Goal: Use online tool/utility: Utilize a website feature to perform a specific function

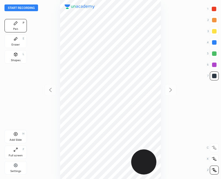
scroll to position [179, 132]
click at [19, 57] on div "Shapes L" at bounding box center [15, 56] width 22 height 13
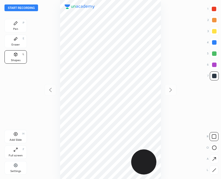
click at [212, 169] on icon at bounding box center [214, 171] width 4 height 4
click at [18, 25] on div "Pen P" at bounding box center [15, 25] width 22 height 13
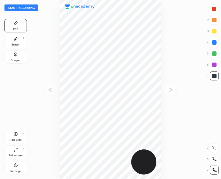
click at [16, 56] on icon at bounding box center [15, 54] width 3 height 3
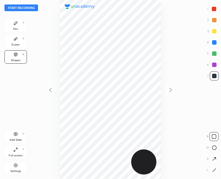
click at [216, 173] on div at bounding box center [214, 170] width 9 height 9
click at [15, 23] on icon at bounding box center [15, 23] width 3 height 3
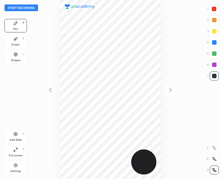
click at [14, 60] on div "Shapes" at bounding box center [16, 60] width 10 height 3
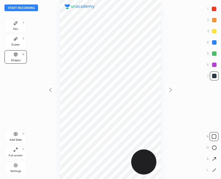
click at [213, 173] on div at bounding box center [214, 170] width 9 height 9
click at [14, 25] on icon at bounding box center [15, 23] width 4 height 4
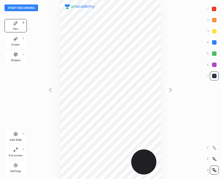
click at [15, 54] on icon at bounding box center [15, 54] width 3 height 1
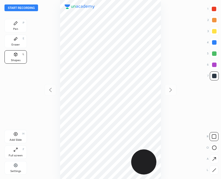
click at [212, 170] on icon at bounding box center [214, 171] width 4 height 4
click at [15, 25] on icon at bounding box center [15, 23] width 3 height 3
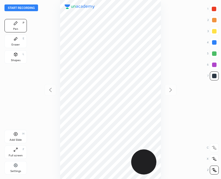
click at [15, 55] on icon at bounding box center [15, 54] width 3 height 3
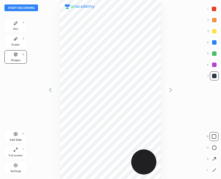
click at [213, 170] on icon at bounding box center [214, 171] width 4 height 4
click at [17, 25] on div "Pen P" at bounding box center [15, 25] width 22 height 13
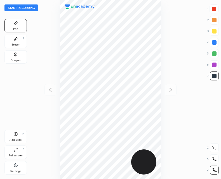
click at [19, 54] on div "Shapes L" at bounding box center [15, 56] width 22 height 13
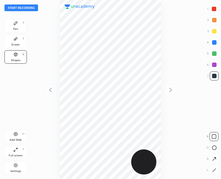
click at [215, 165] on div "R O A L" at bounding box center [213, 152] width 12 height 45
click at [214, 171] on icon at bounding box center [214, 170] width 3 height 3
